Goal: Information Seeking & Learning: Learn about a topic

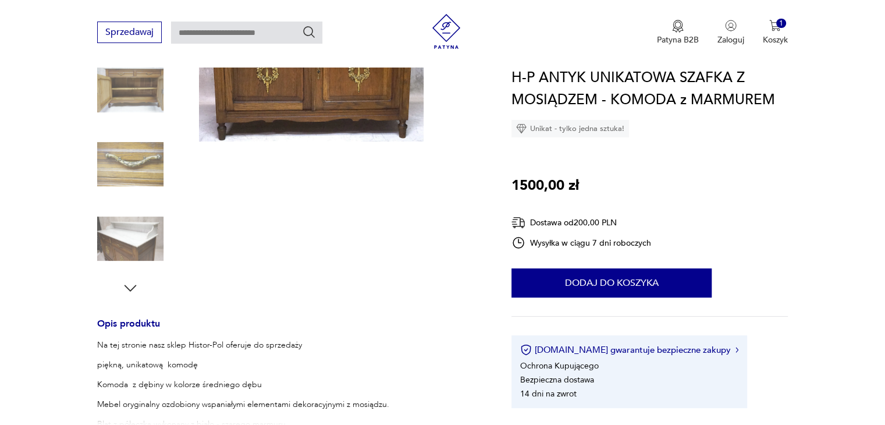
click at [134, 284] on icon "button" at bounding box center [130, 287] width 17 height 17
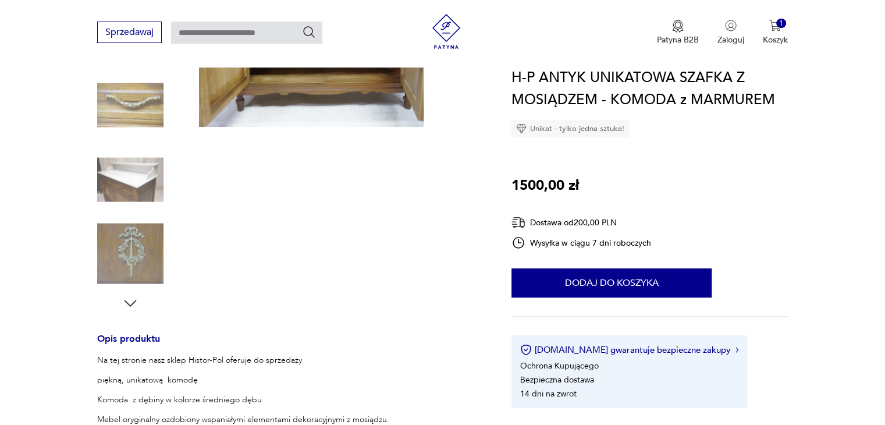
click at [134, 287] on div at bounding box center [130, 254] width 66 height 69
click at [134, 298] on icon "button" at bounding box center [130, 302] width 17 height 17
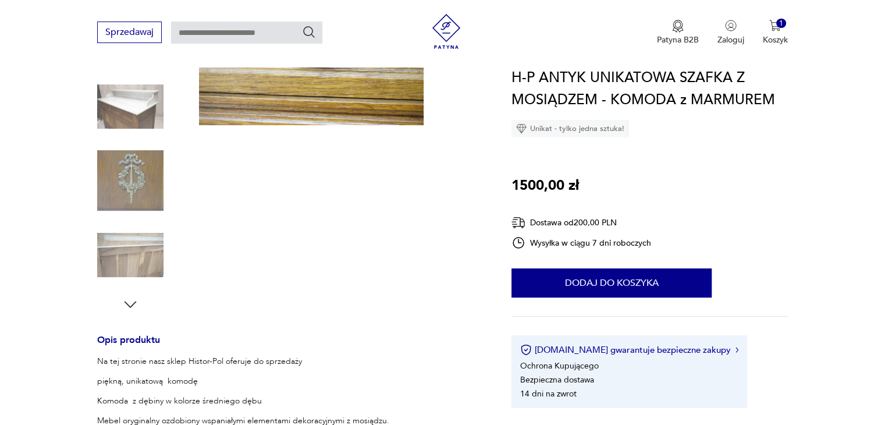
click at [134, 300] on icon "button" at bounding box center [130, 303] width 17 height 17
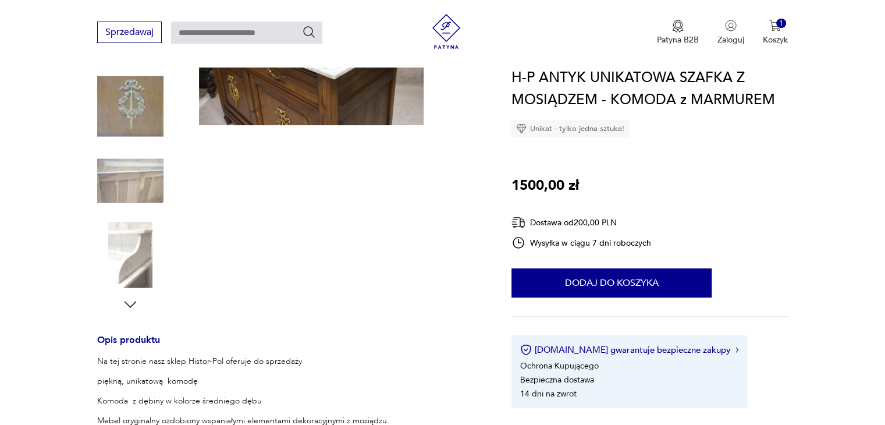
click at [134, 300] on icon "button" at bounding box center [130, 303] width 17 height 17
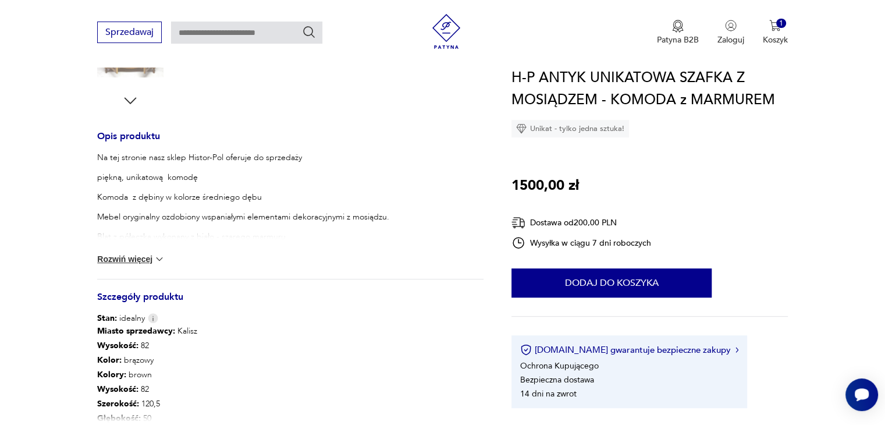
scroll to position [418, 0]
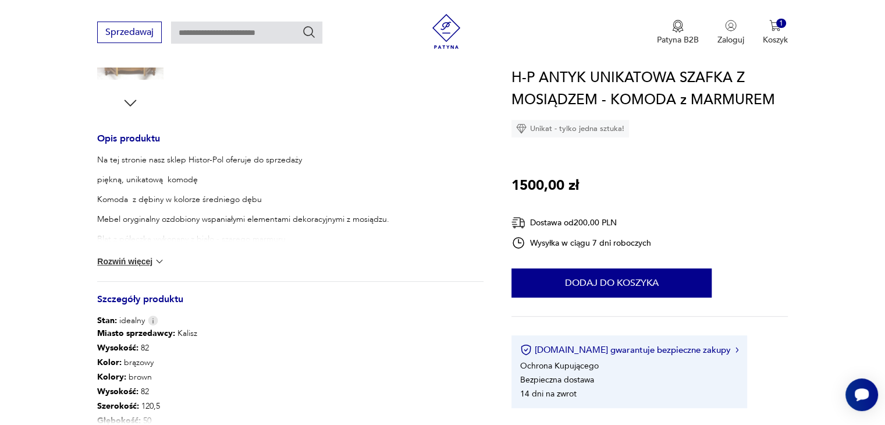
click at [128, 265] on button "Rozwiń więcej" at bounding box center [130, 261] width 67 height 12
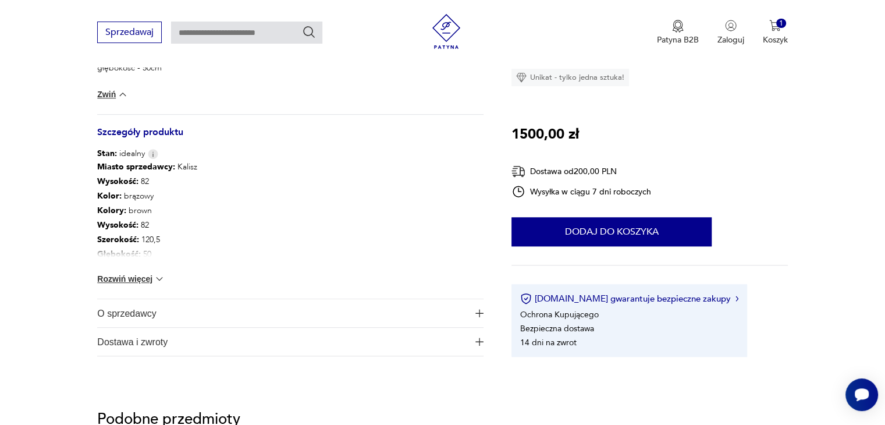
scroll to position [767, 0]
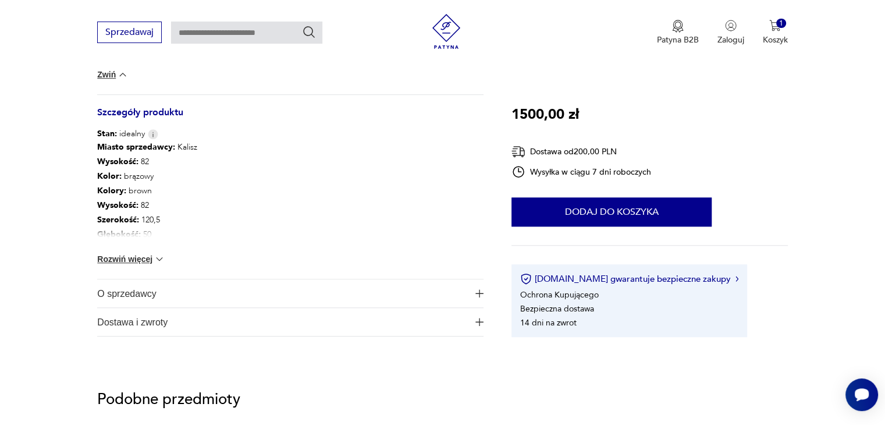
click at [147, 295] on span "O sprzedawcy" at bounding box center [282, 293] width 370 height 28
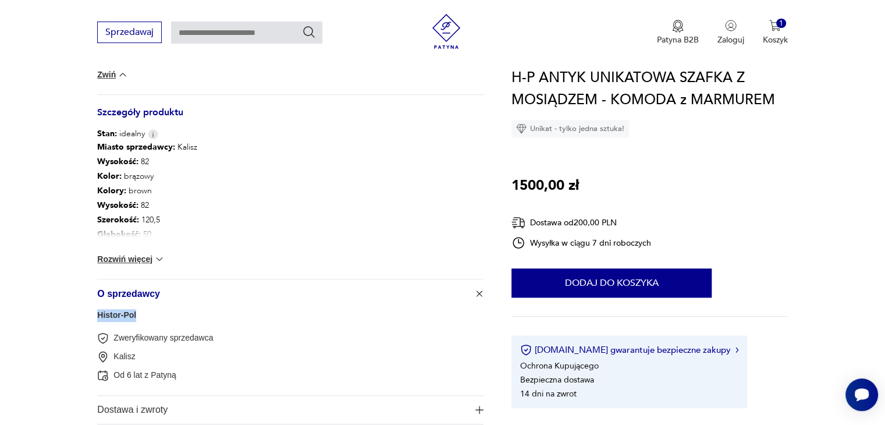
drag, startPoint x: 139, startPoint y: 312, endPoint x: 84, endPoint y: 313, distance: 55.3
copy link "Histor-Pol"
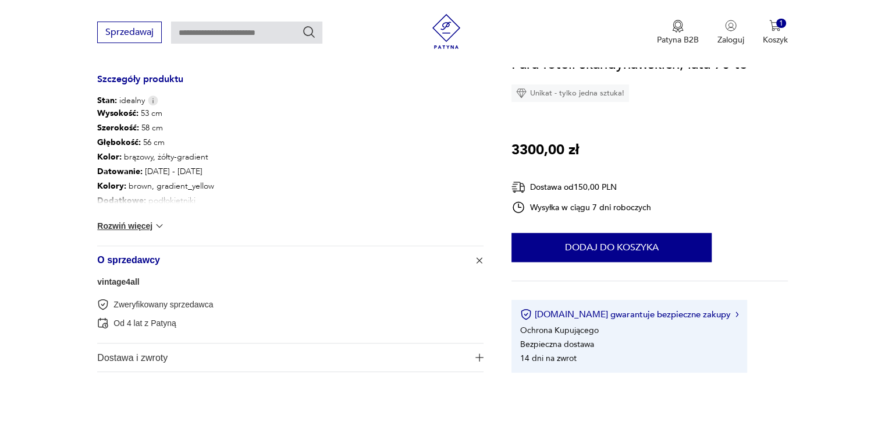
click at [134, 284] on link "vintage4all" at bounding box center [118, 281] width 42 height 9
